Goal: Register for event/course

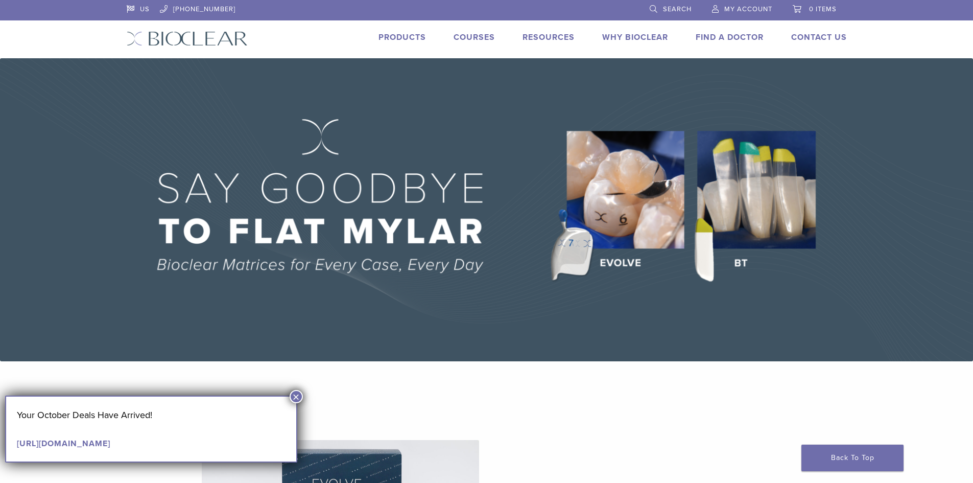
click at [299, 396] on button "×" at bounding box center [296, 396] width 13 height 13
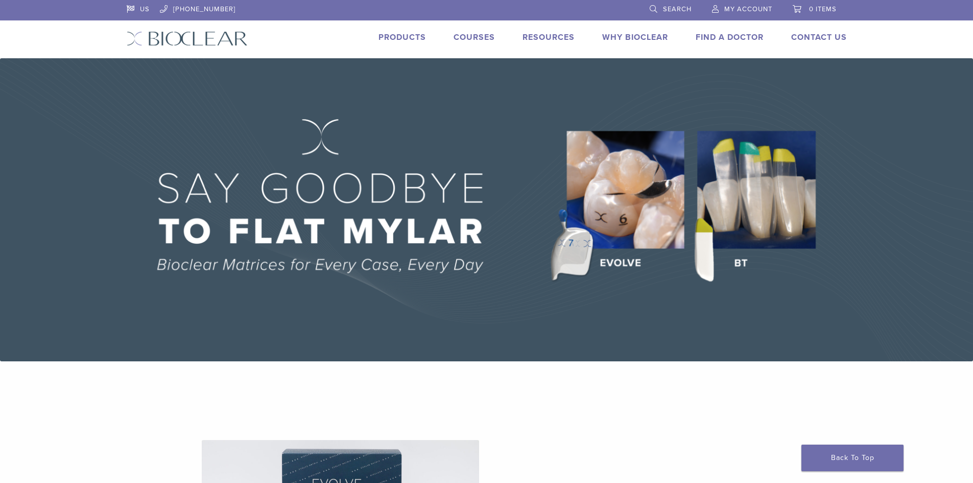
click at [465, 37] on link "Courses" at bounding box center [473, 37] width 41 height 10
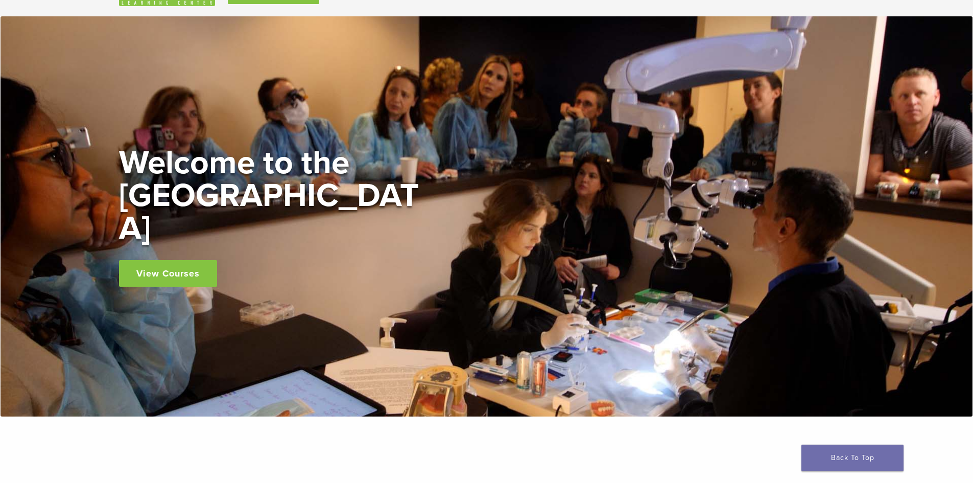
scroll to position [153, 0]
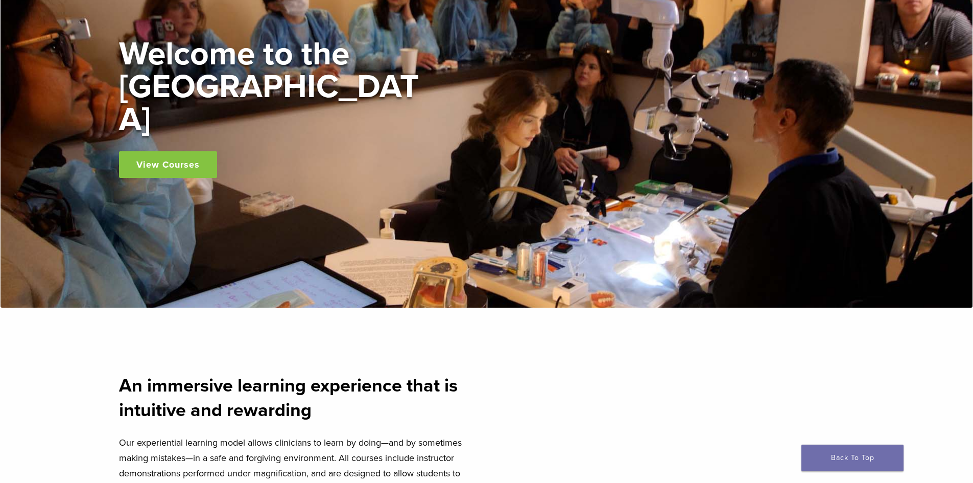
click at [195, 151] on link "View Courses" at bounding box center [168, 164] width 98 height 27
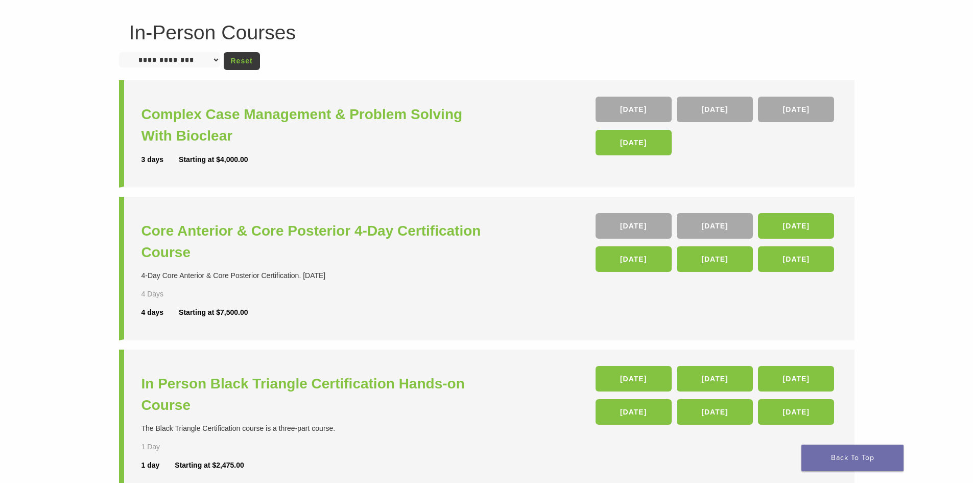
scroll to position [70, 0]
